Goal: Information Seeking & Learning: Check status

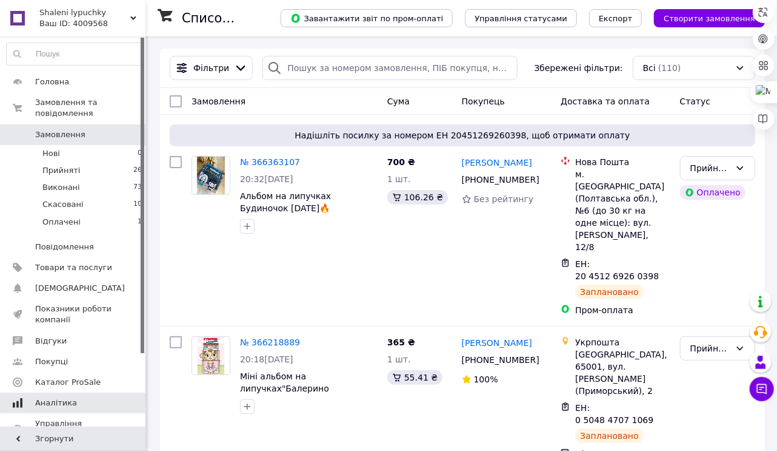
click at [67, 397] on span "Аналітика" at bounding box center [56, 402] width 42 height 11
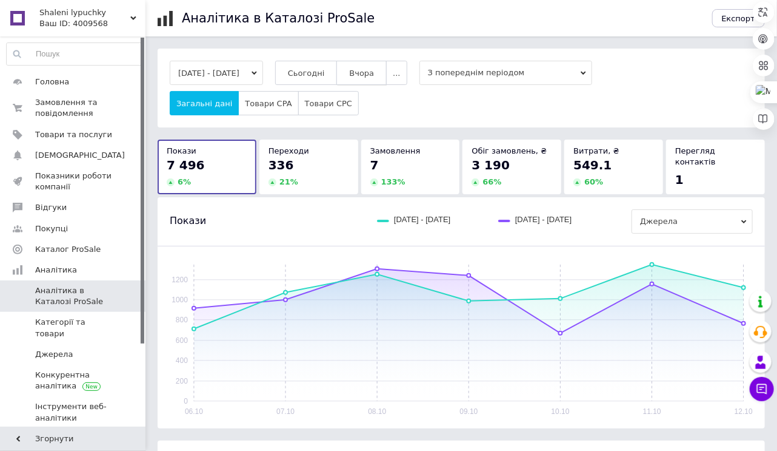
click at [367, 70] on span "Вчора" at bounding box center [361, 73] width 25 height 9
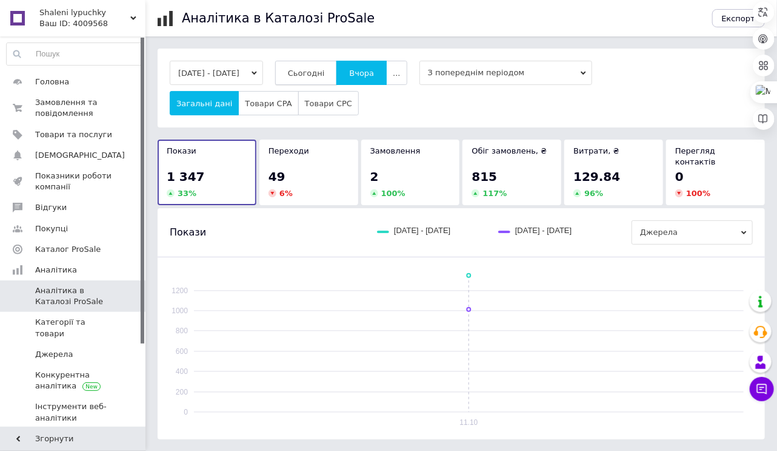
click at [325, 69] on span "Сьогодні" at bounding box center [306, 73] width 37 height 9
